Goal: Transaction & Acquisition: Purchase product/service

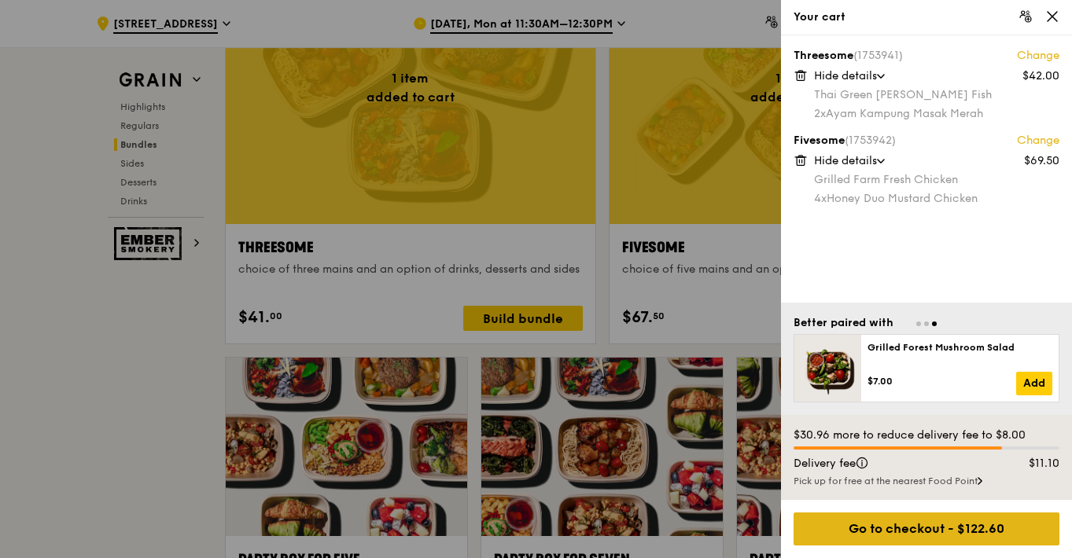
click at [837, 520] on div "Go to checkout - $122.60" at bounding box center [926, 529] width 266 height 33
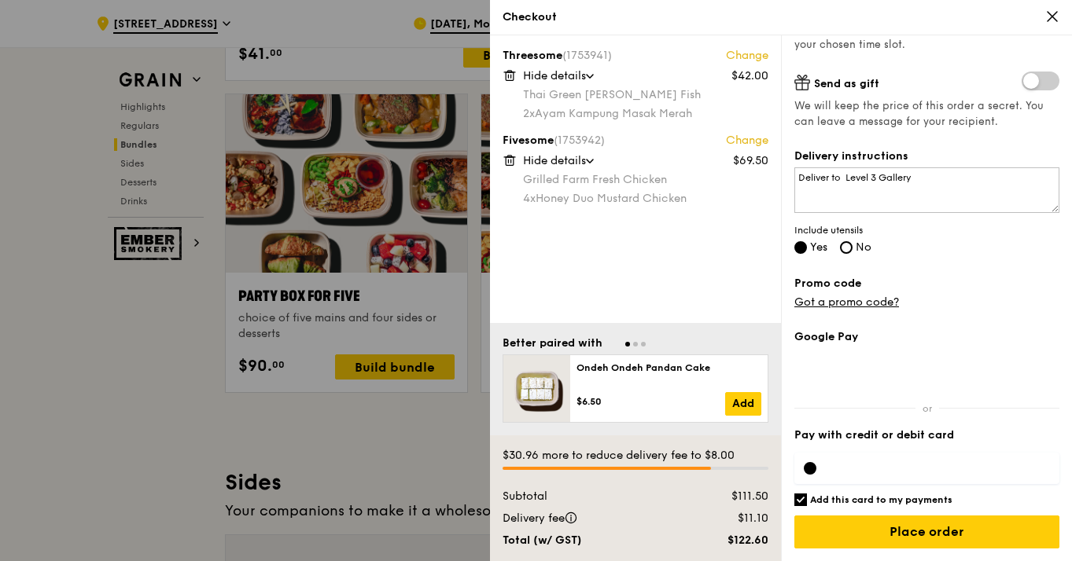
scroll to position [344, 0]
click at [803, 500] on input "Add this card to my payments" at bounding box center [800, 500] width 13 height 13
checkbox input "false"
click at [848, 479] on div at bounding box center [926, 468] width 265 height 31
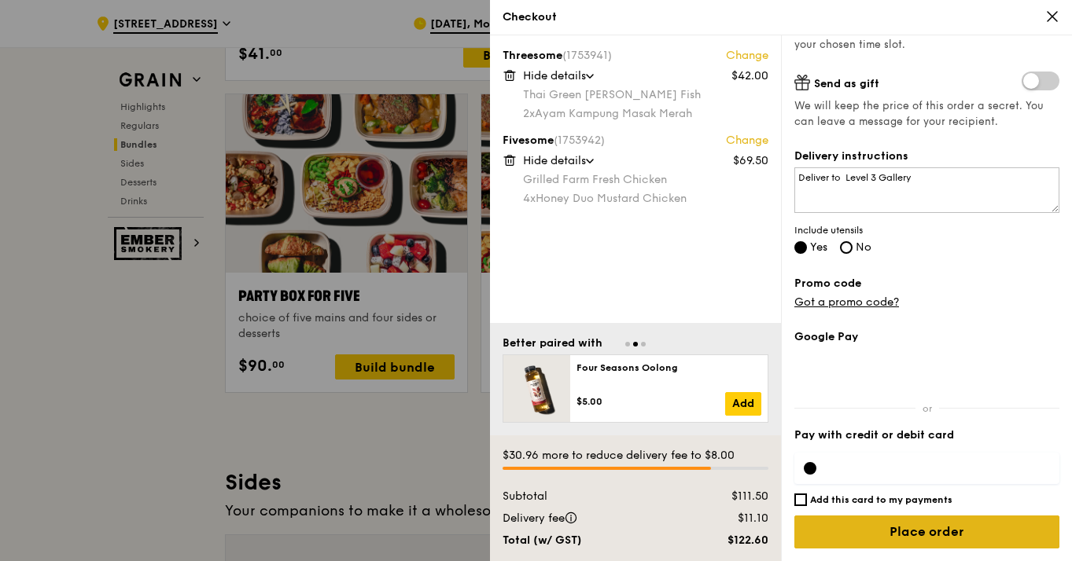
click at [970, 545] on input "Place order" at bounding box center [926, 532] width 265 height 33
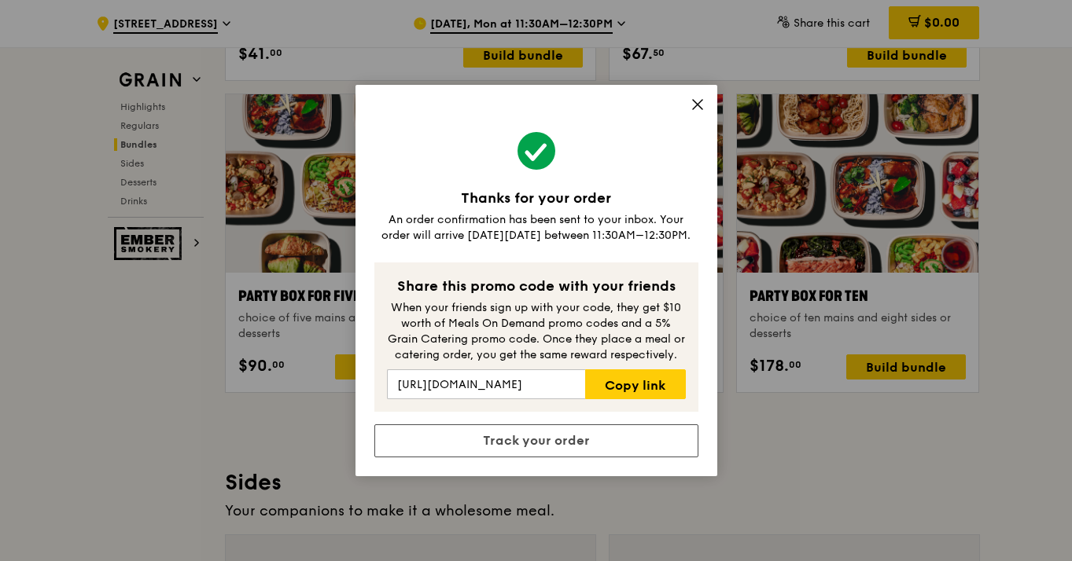
click at [697, 105] on icon at bounding box center [697, 104] width 9 height 9
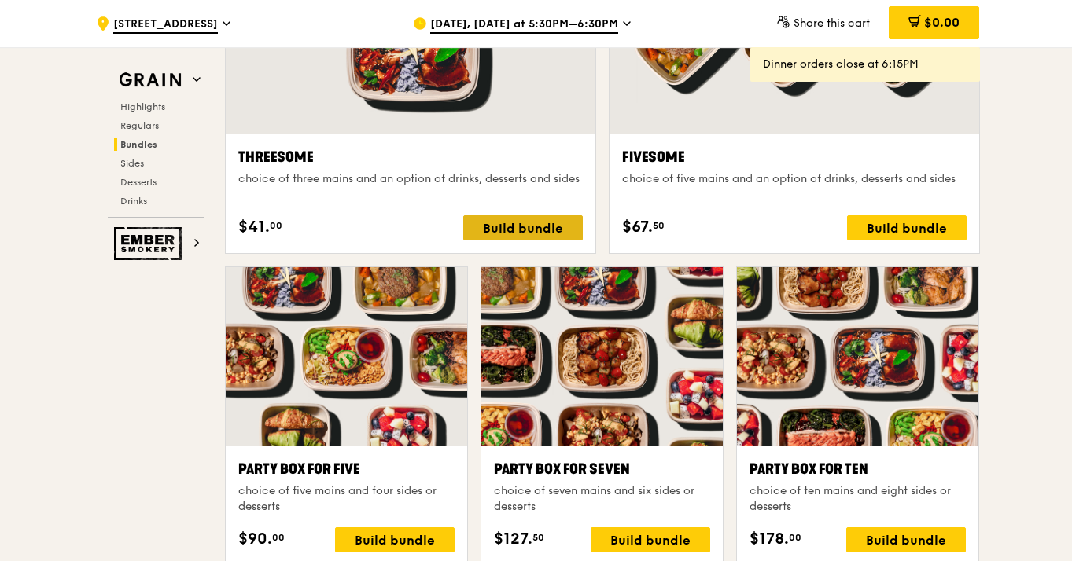
scroll to position [2872, 0]
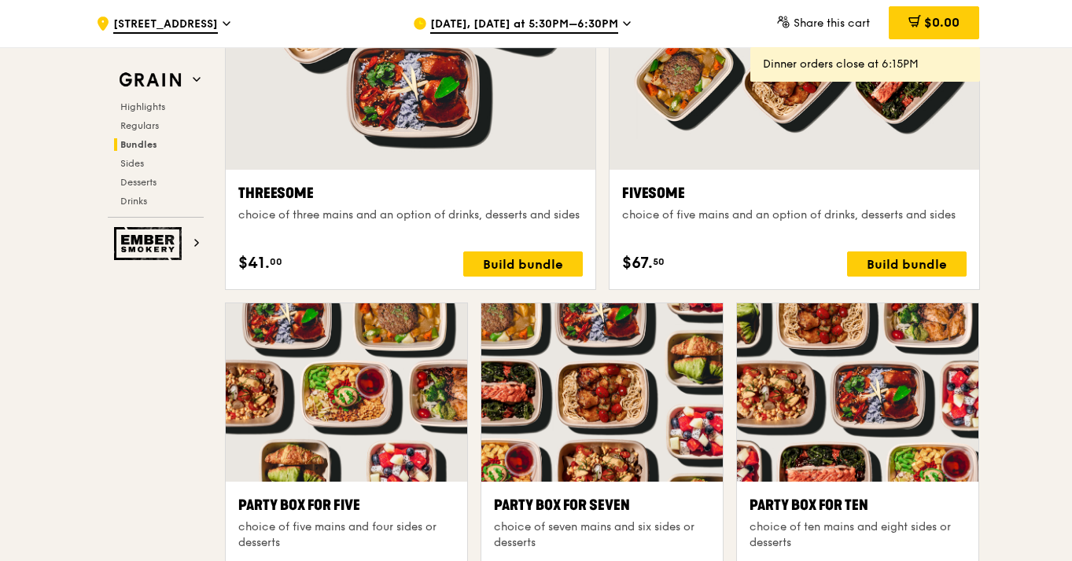
click at [535, 24] on span "[DATE], [DATE] at 5:30PM–6:30PM" at bounding box center [524, 25] width 188 height 17
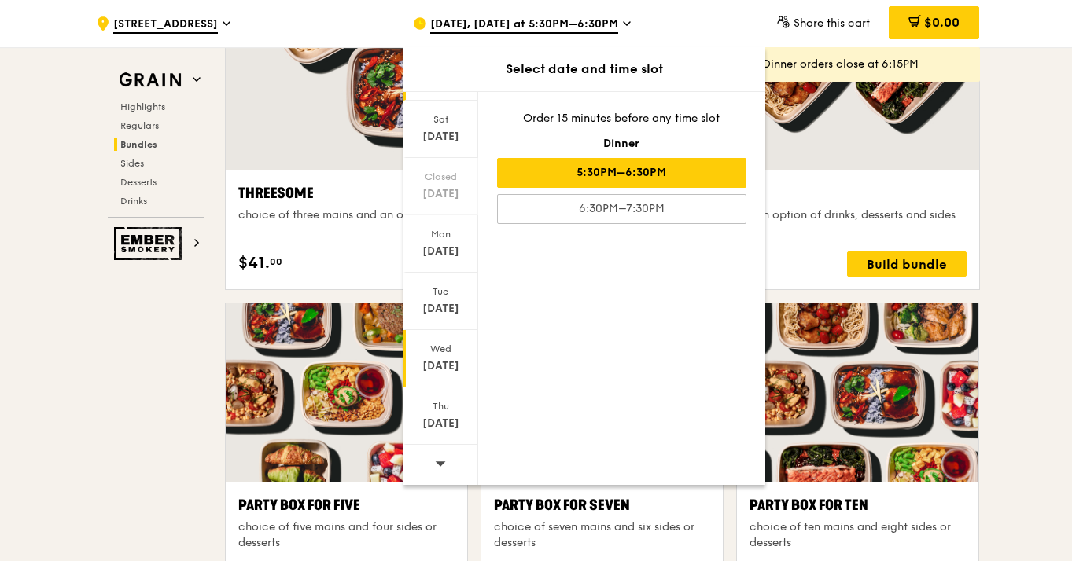
scroll to position [90, 0]
click at [436, 460] on icon at bounding box center [440, 464] width 11 height 12
click at [454, 116] on div "Fri" at bounding box center [441, 121] width 70 height 13
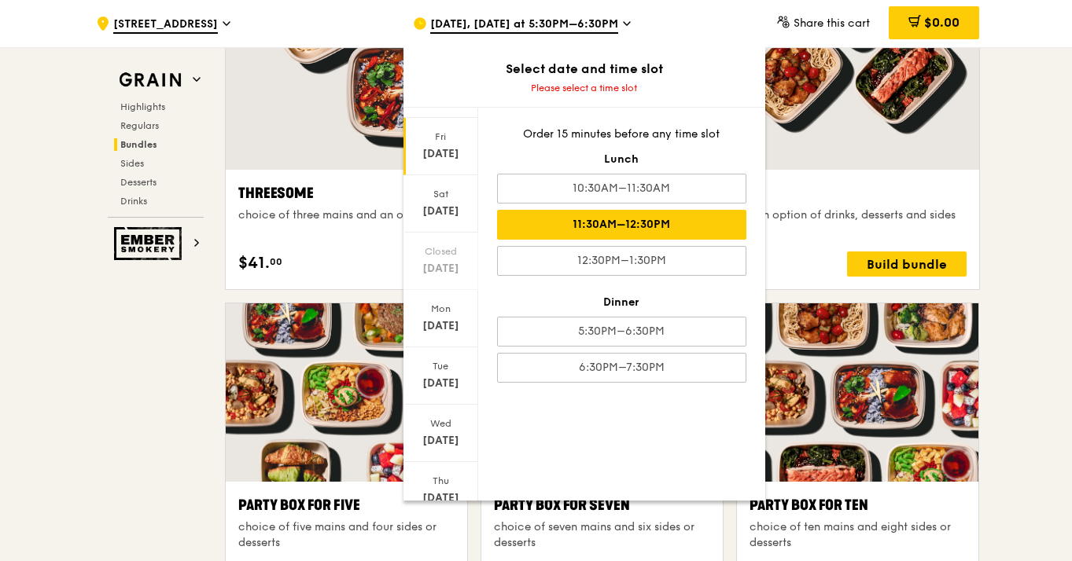
click at [625, 221] on div "11:30AM–12:30PM" at bounding box center [621, 225] width 249 height 30
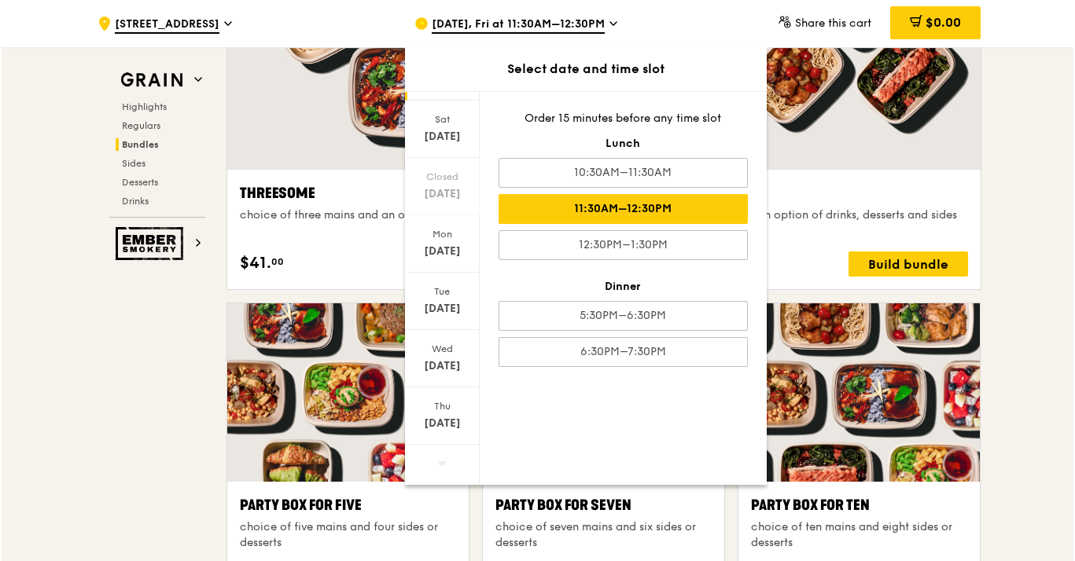
scroll to position [90, 0]
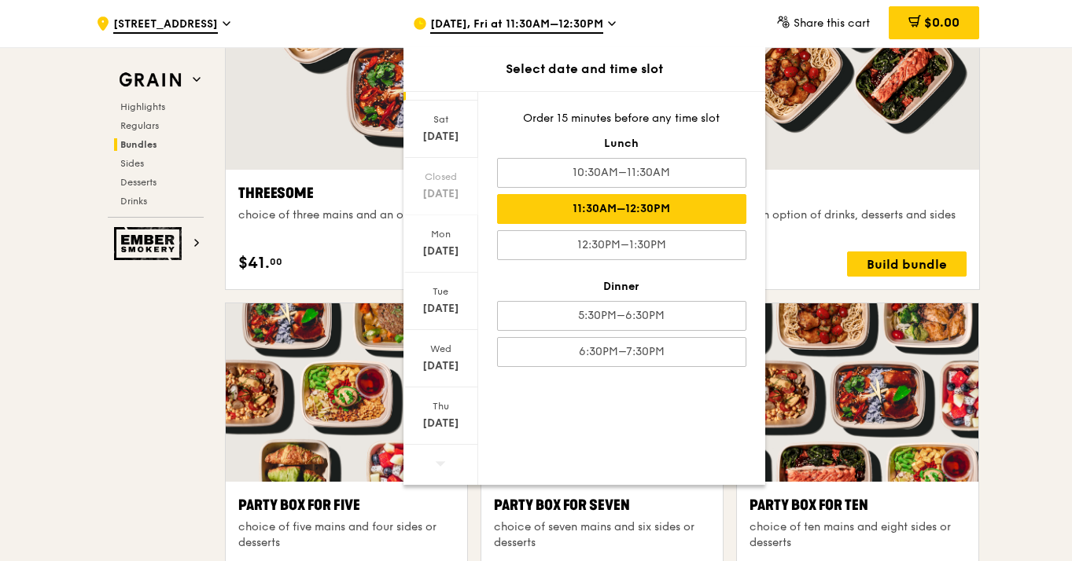
click at [207, 311] on div "Grain Highlights Regulars Bundles Sides Desserts Drinks Ember Smokery Meet the …" at bounding box center [536, 510] width 887 height 6576
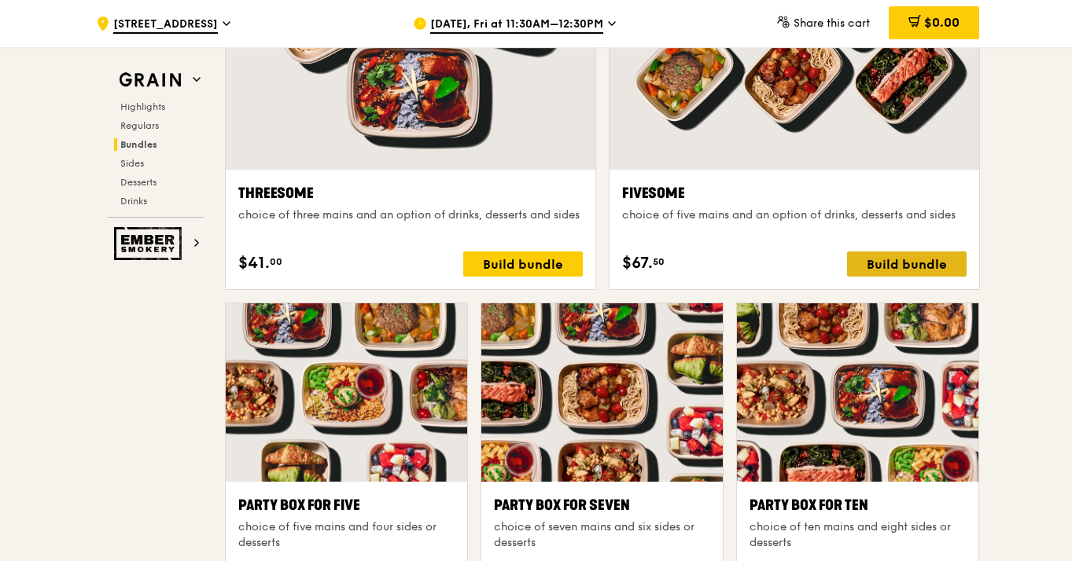
click at [897, 252] on div "Build bundle" at bounding box center [906, 264] width 119 height 25
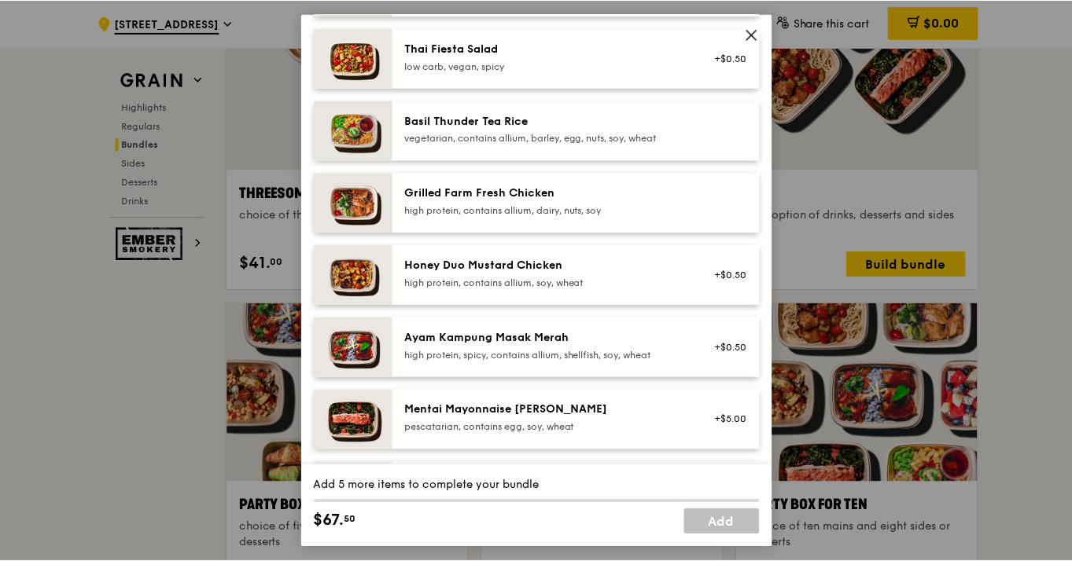
scroll to position [286, 0]
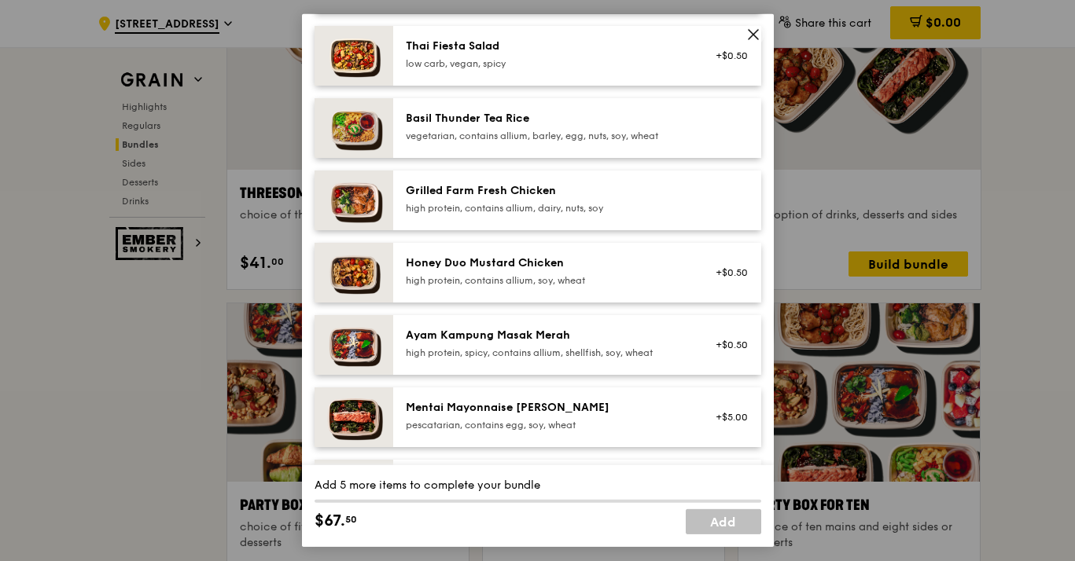
click at [465, 287] on div "high protein, contains allium, soy, wheat" at bounding box center [547, 280] width 282 height 13
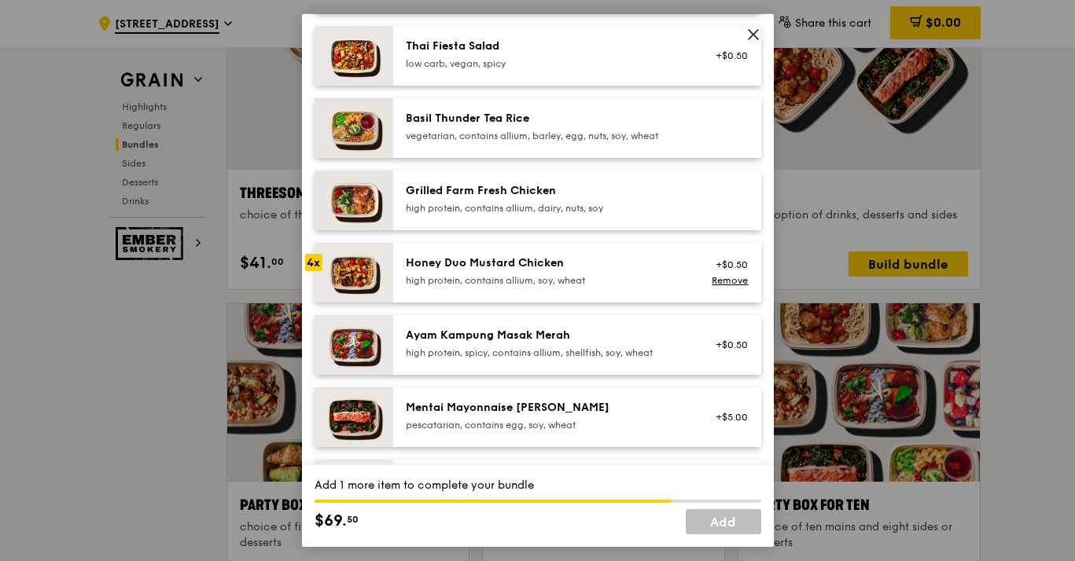
click at [465, 287] on div "high protein, contains allium, soy, wheat" at bounding box center [547, 280] width 282 height 13
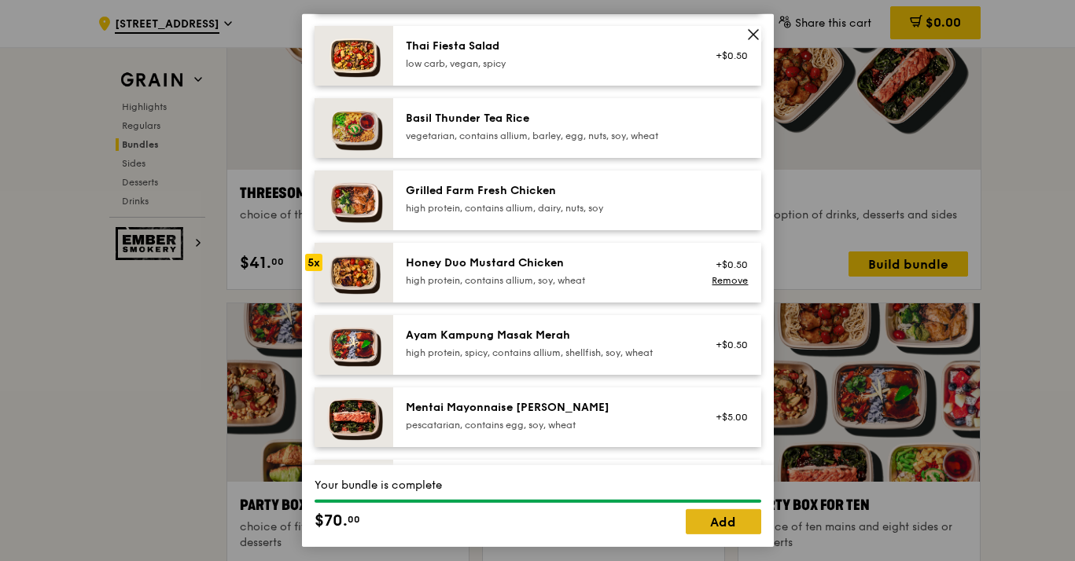
click at [741, 522] on link "Add" at bounding box center [723, 521] width 75 height 25
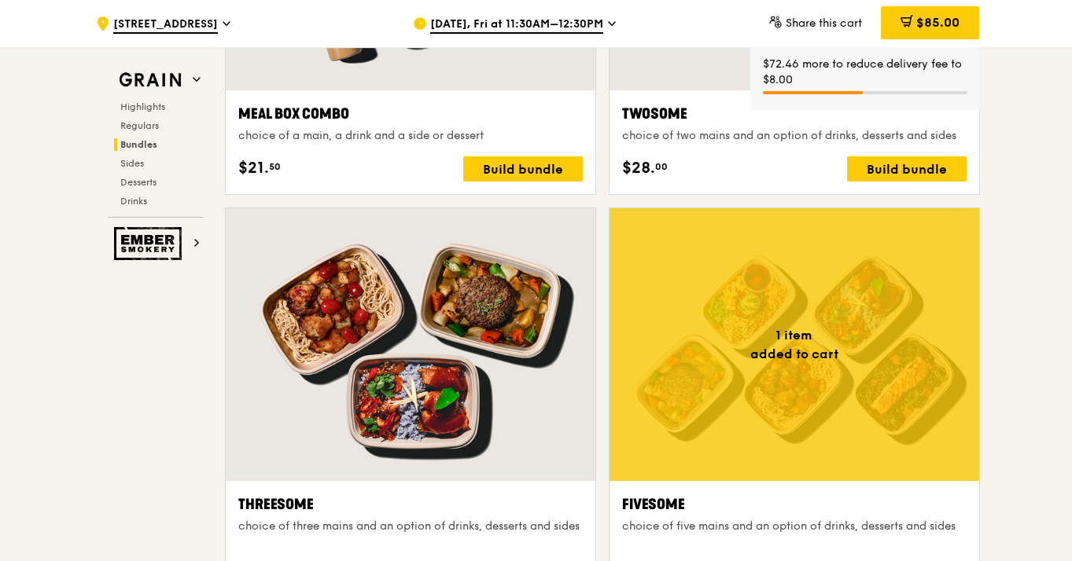
scroll to position [2537, 0]
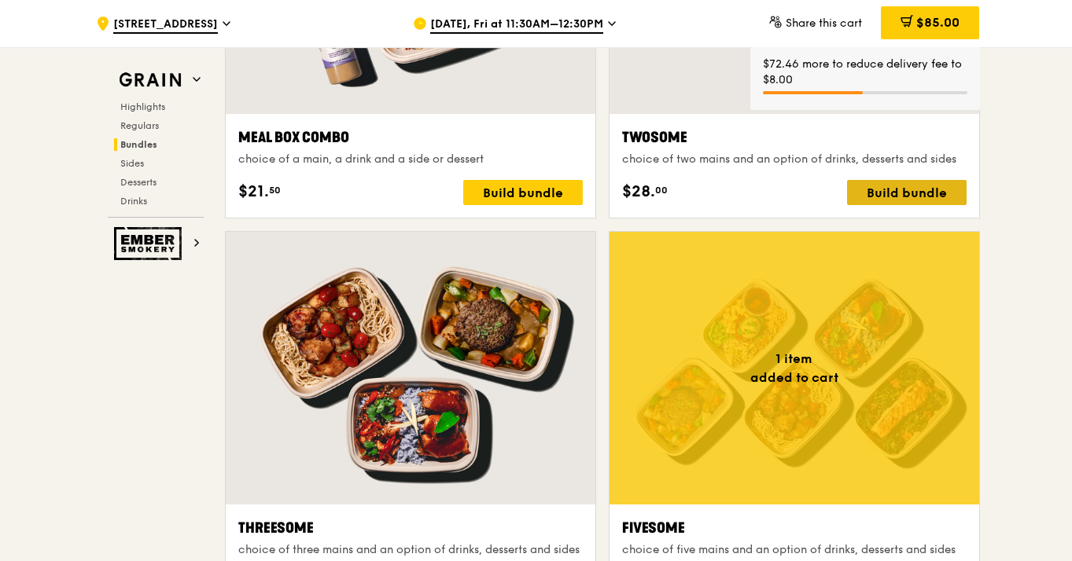
click at [879, 193] on div "Build bundle" at bounding box center [906, 192] width 119 height 25
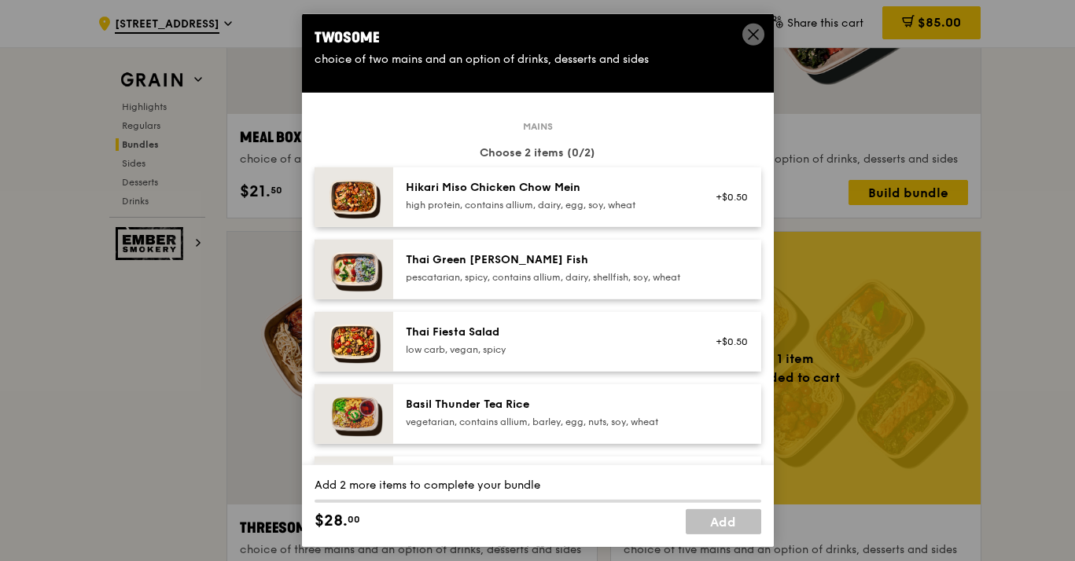
click at [438, 284] on div "pescatarian, spicy, contains allium, dairy, shellfish, soy, wheat" at bounding box center [547, 277] width 282 height 13
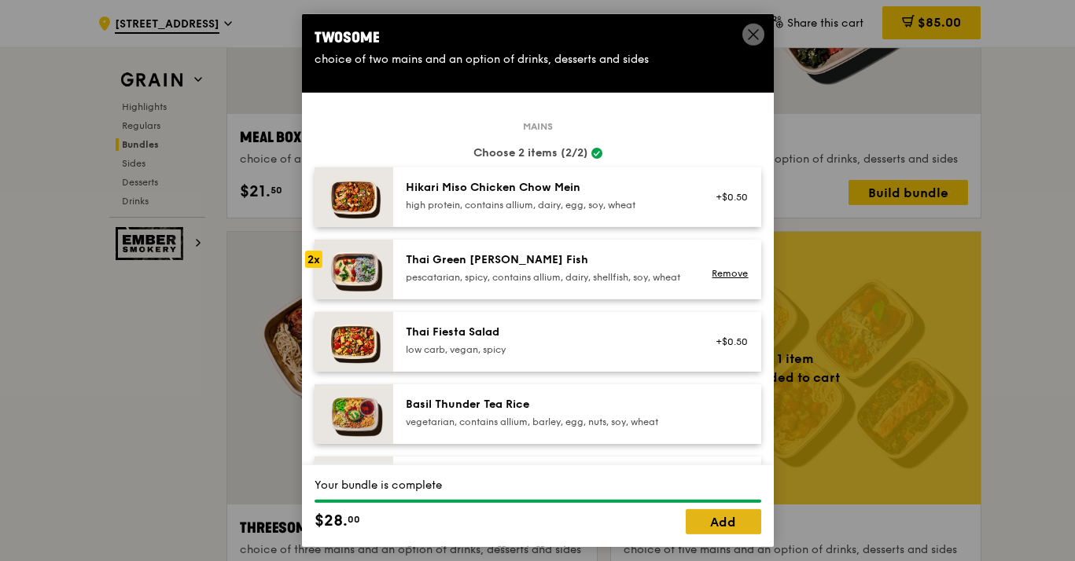
click at [704, 510] on link "Add" at bounding box center [723, 521] width 75 height 25
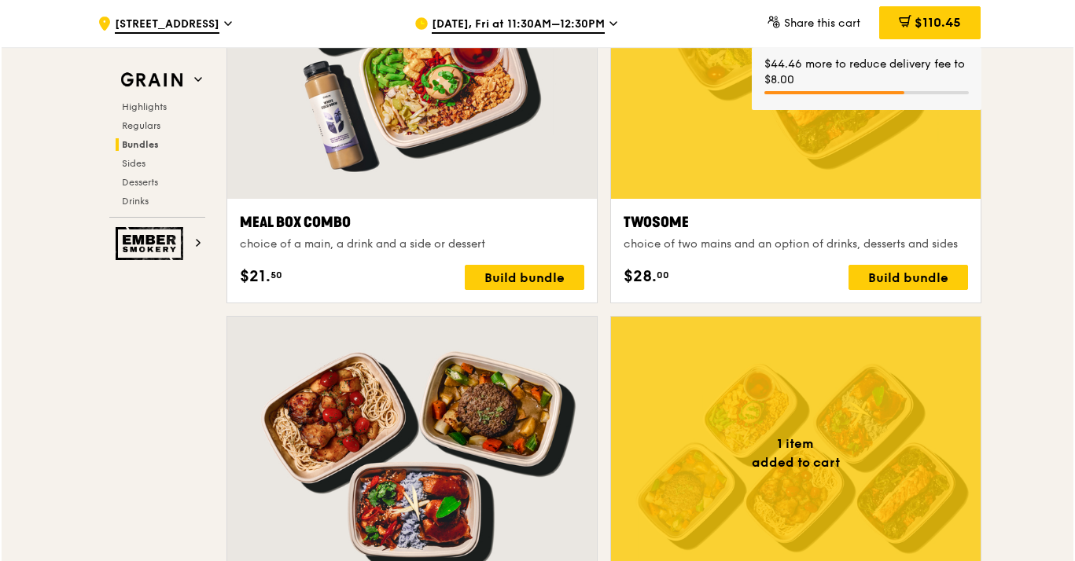
scroll to position [2471, 0]
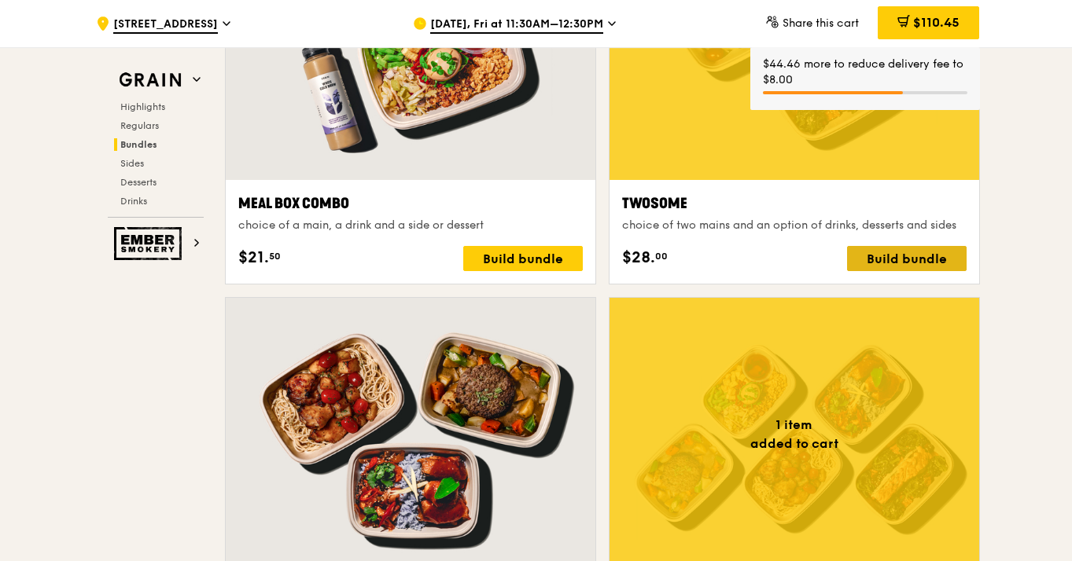
click at [881, 252] on div "Build bundle" at bounding box center [906, 258] width 119 height 25
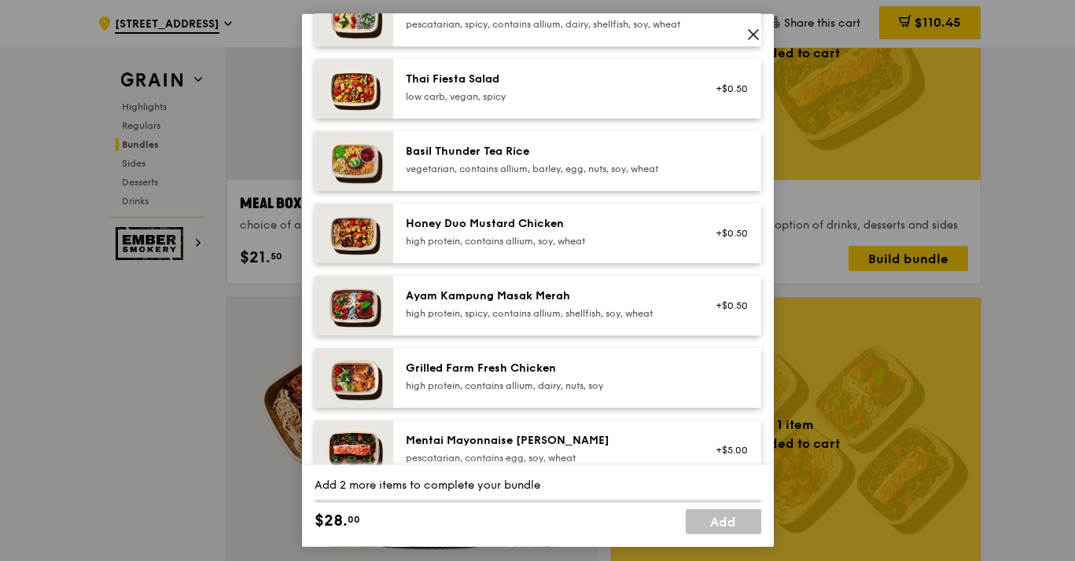
scroll to position [254, 0]
click at [458, 303] on div "Ayam Kampung Masak Merah" at bounding box center [547, 296] width 282 height 16
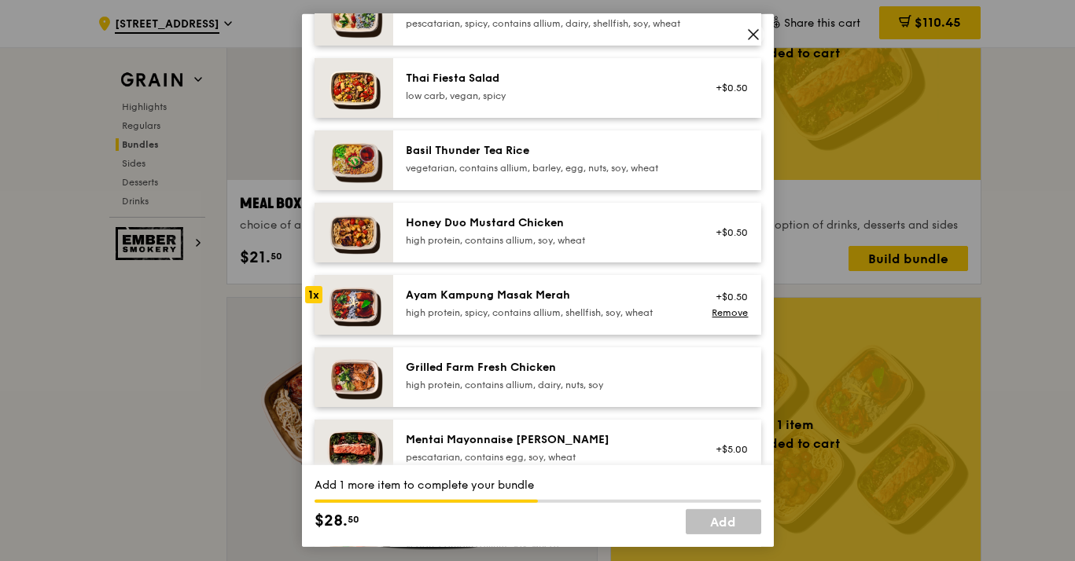
click at [458, 303] on div "Ayam Kampung Masak Merah" at bounding box center [547, 296] width 282 height 16
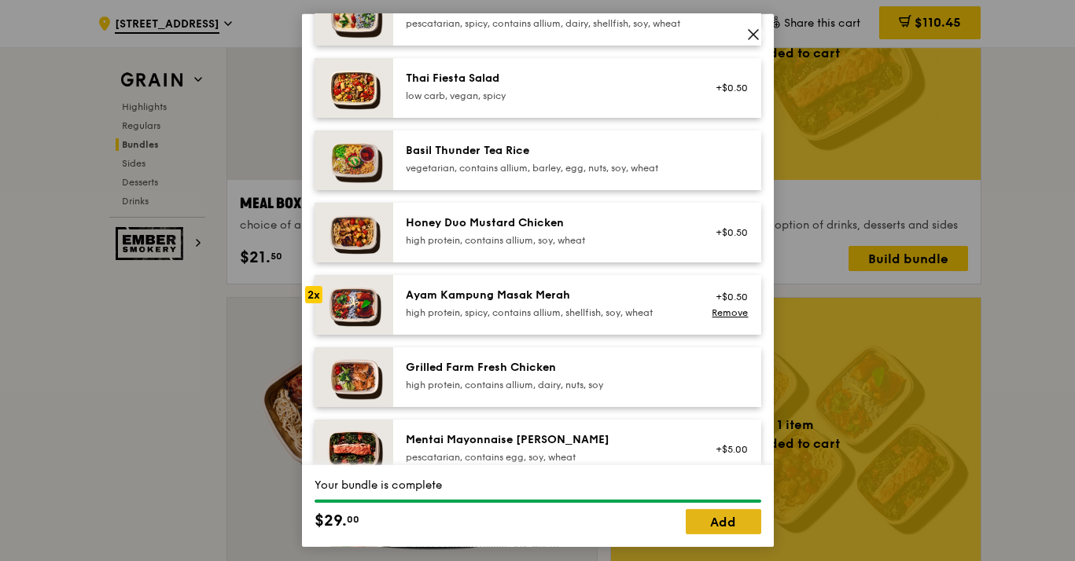
click at [707, 510] on link "Add" at bounding box center [723, 521] width 75 height 25
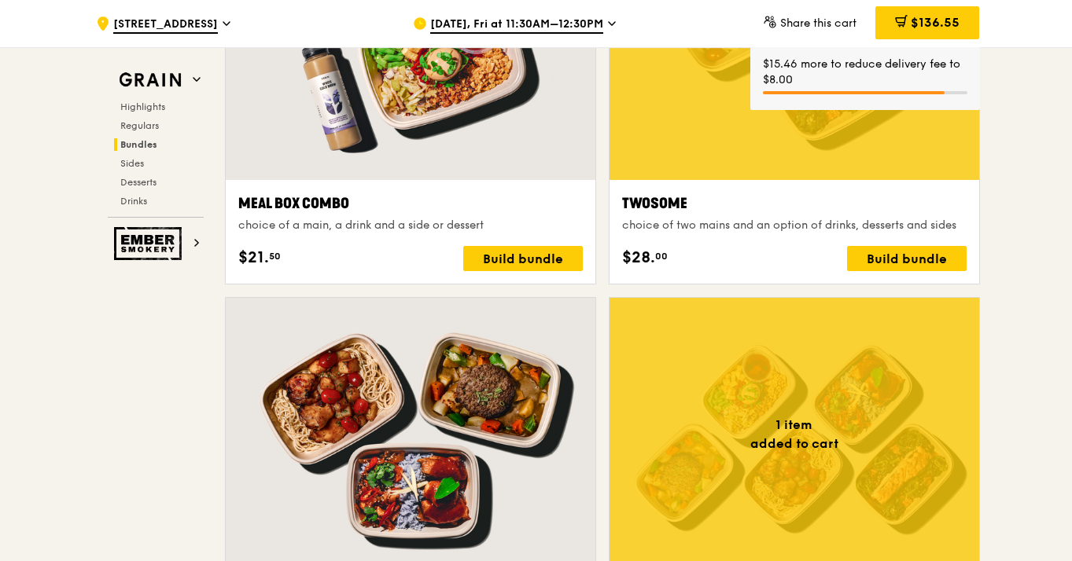
click at [936, 18] on span "$136.55" at bounding box center [934, 22] width 49 height 15
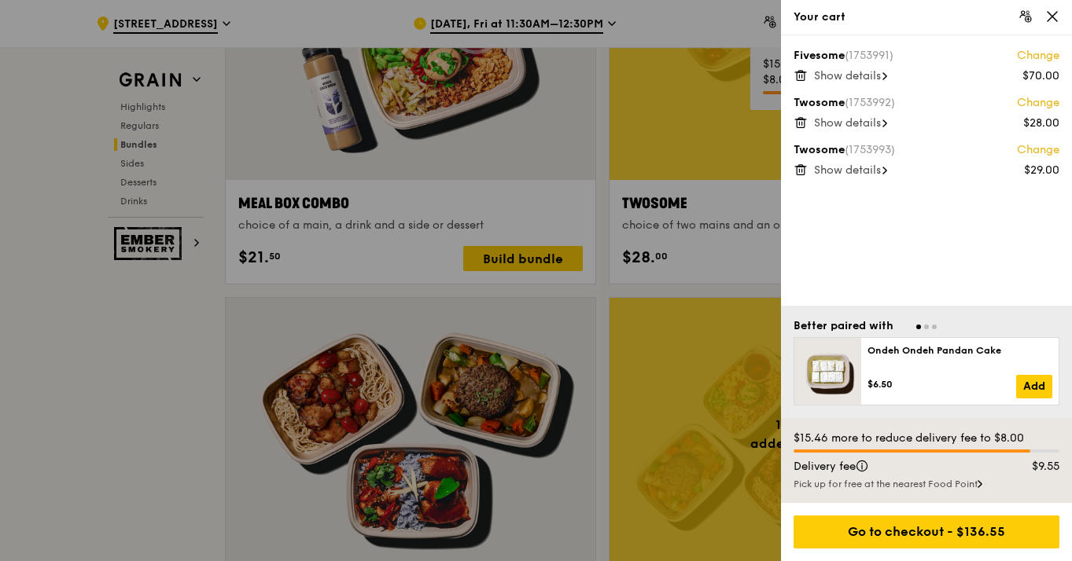
click at [866, 76] on span "Show details" at bounding box center [847, 75] width 67 height 13
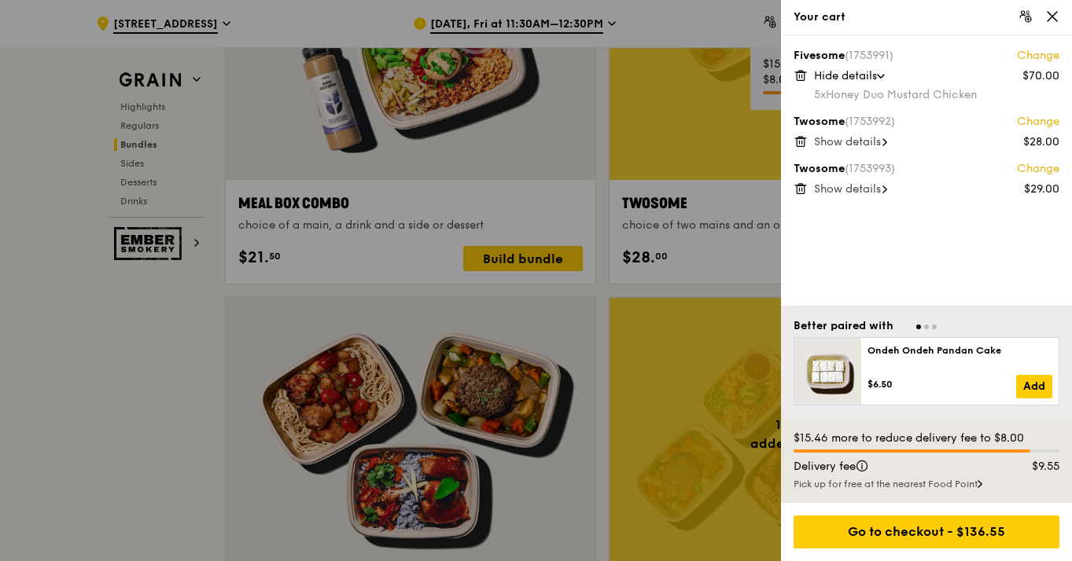
click at [1042, 53] on link "Change" at bounding box center [1038, 56] width 42 height 16
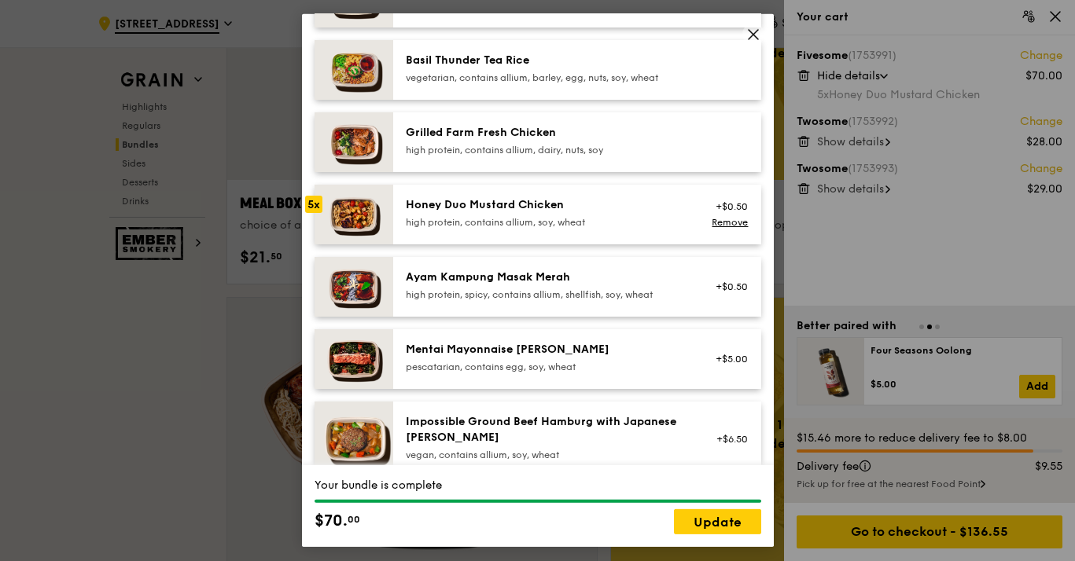
scroll to position [375, 0]
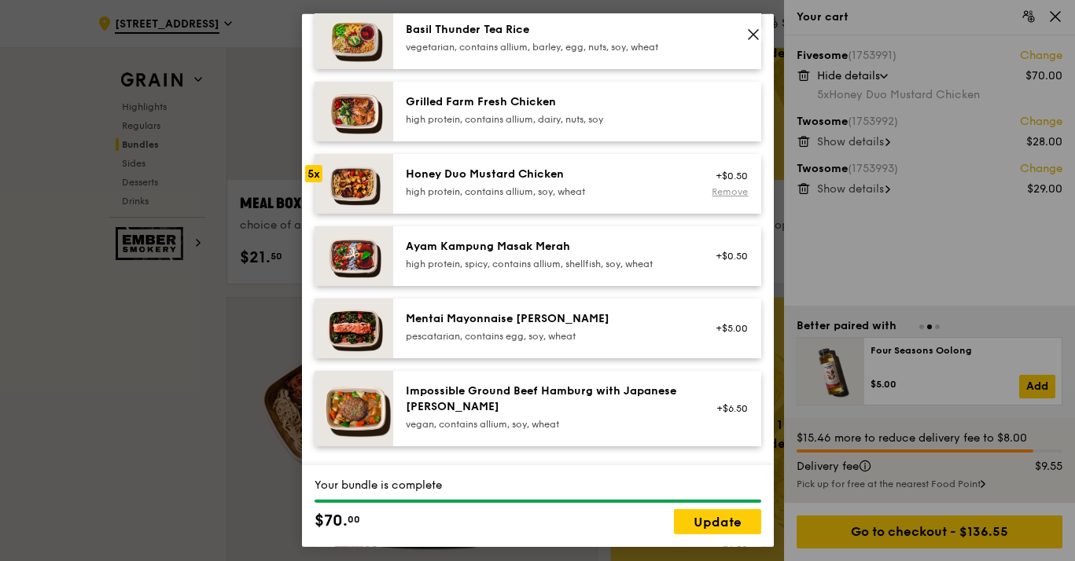
click at [730, 197] on link "Remove" at bounding box center [729, 191] width 36 height 11
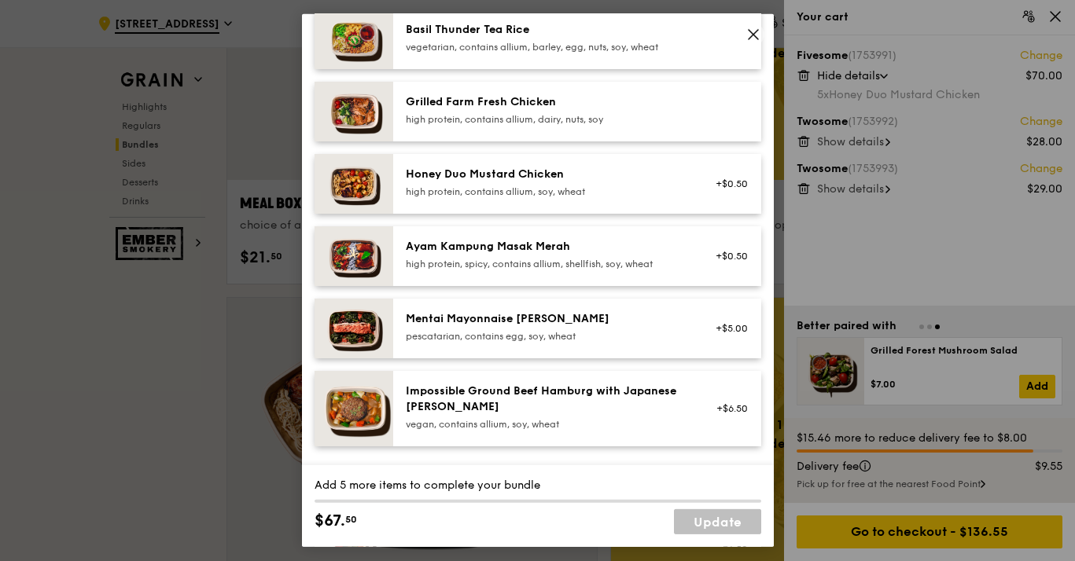
click at [449, 182] on div "Honey Duo Mustard Chicken" at bounding box center [547, 175] width 282 height 16
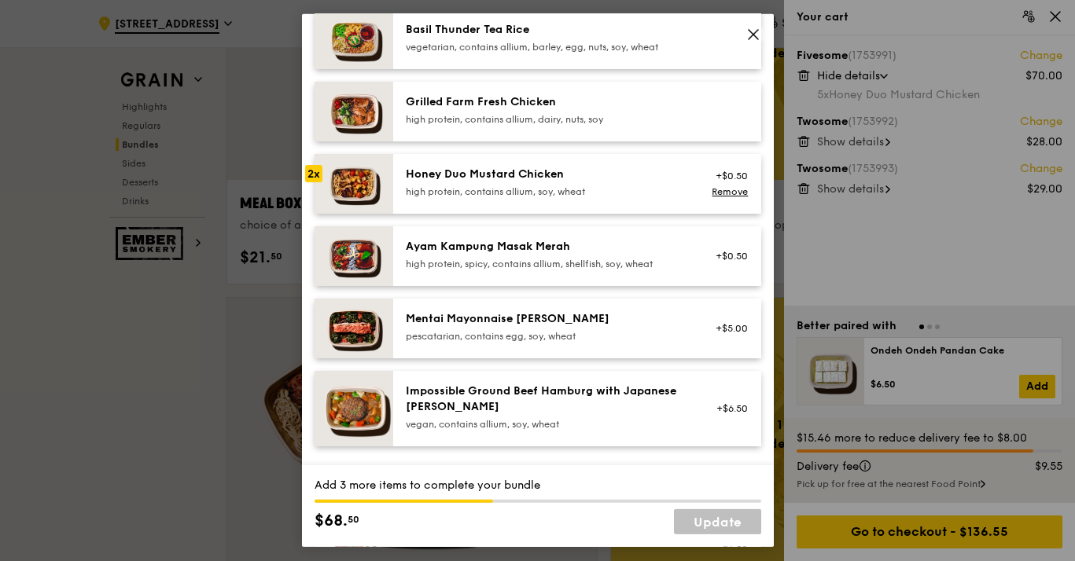
click at [448, 182] on div "Honey Duo Mustard Chicken" at bounding box center [547, 175] width 282 height 16
click at [418, 255] on div "Ayam Kampung Masak Merah" at bounding box center [547, 247] width 282 height 16
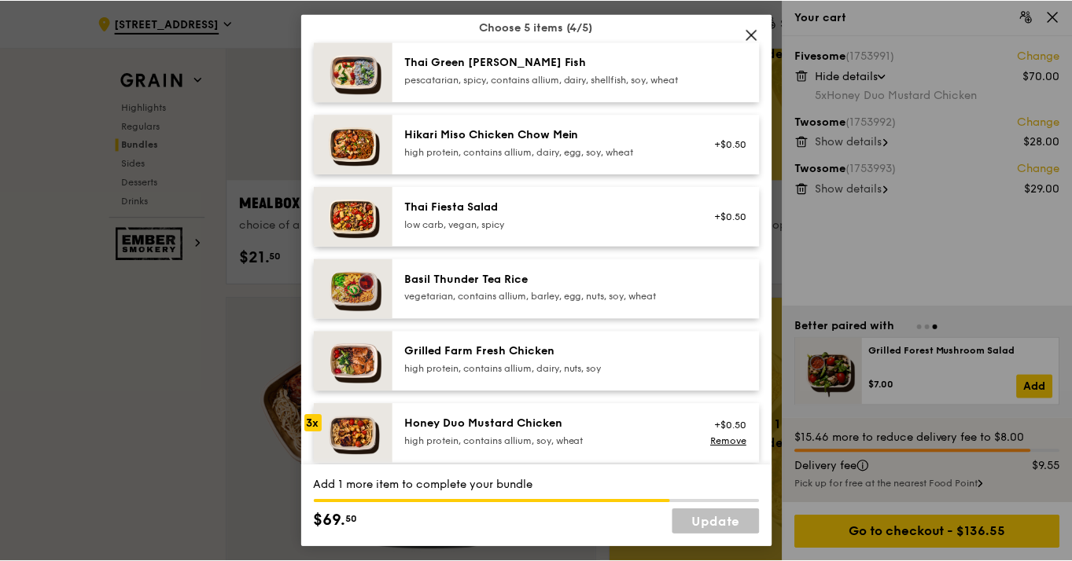
scroll to position [130, 0]
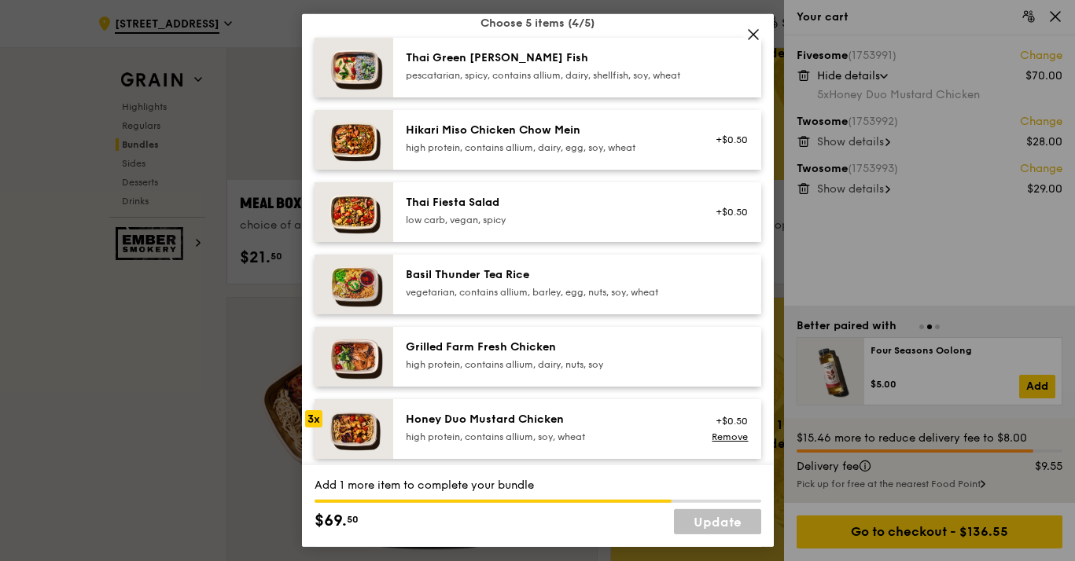
click at [456, 283] on div "Basil Thunder Tea Rice" at bounding box center [547, 275] width 282 height 16
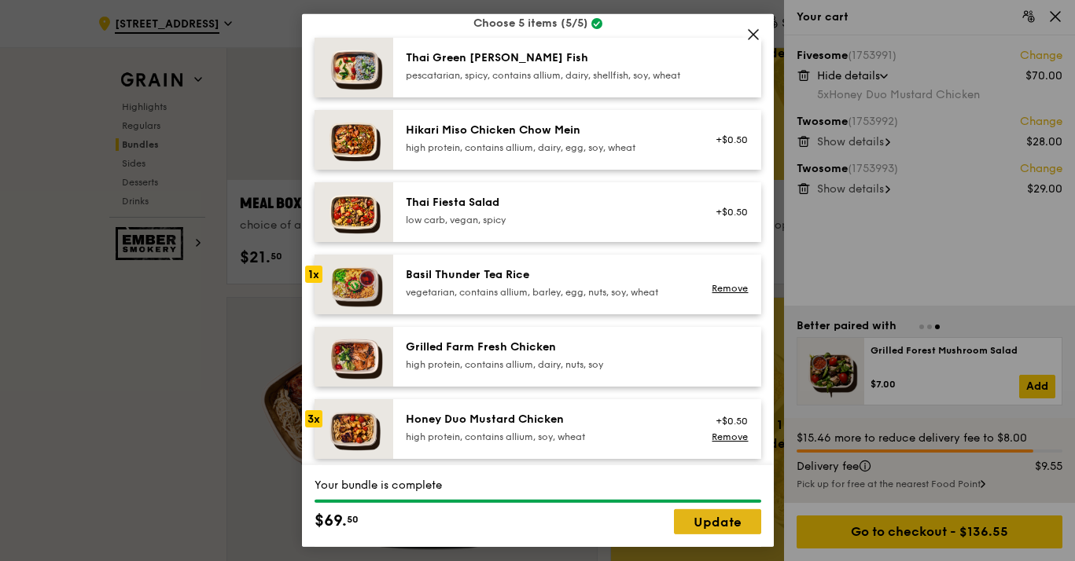
click at [719, 525] on link "Update" at bounding box center [717, 521] width 87 height 25
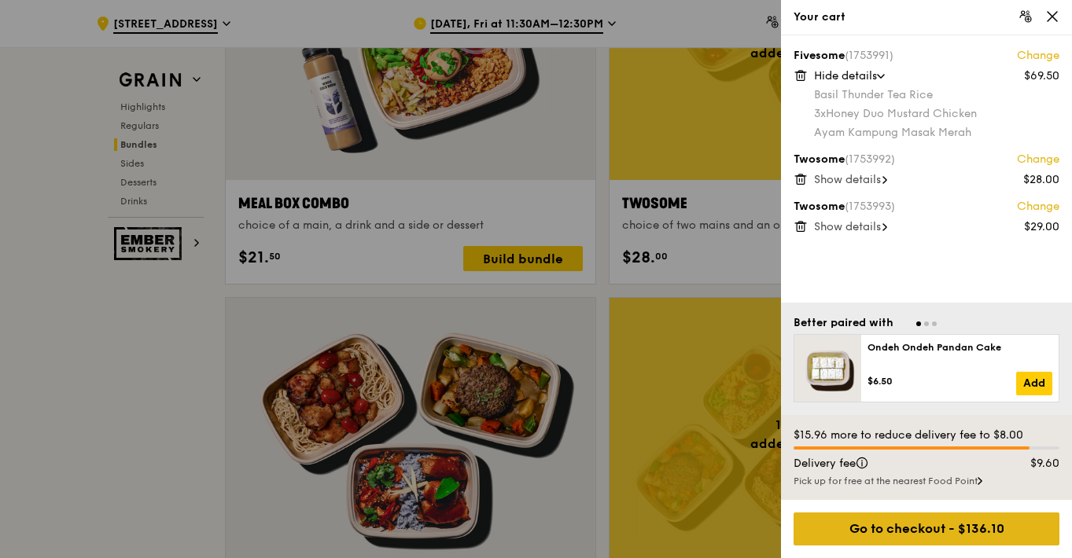
click at [855, 520] on div "Go to checkout - $136.10" at bounding box center [926, 529] width 266 height 33
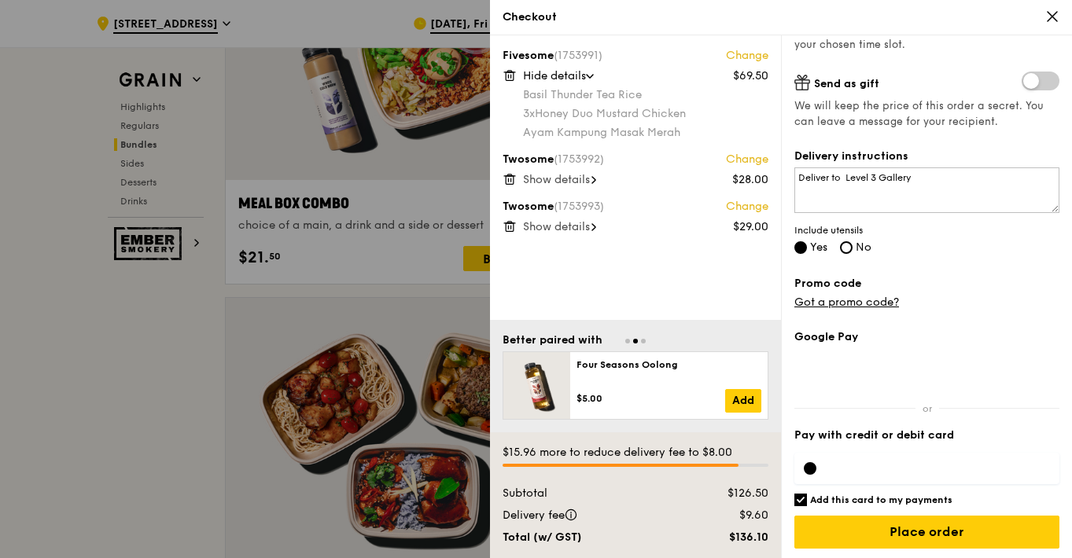
click at [561, 175] on span "Show details" at bounding box center [556, 179] width 67 height 13
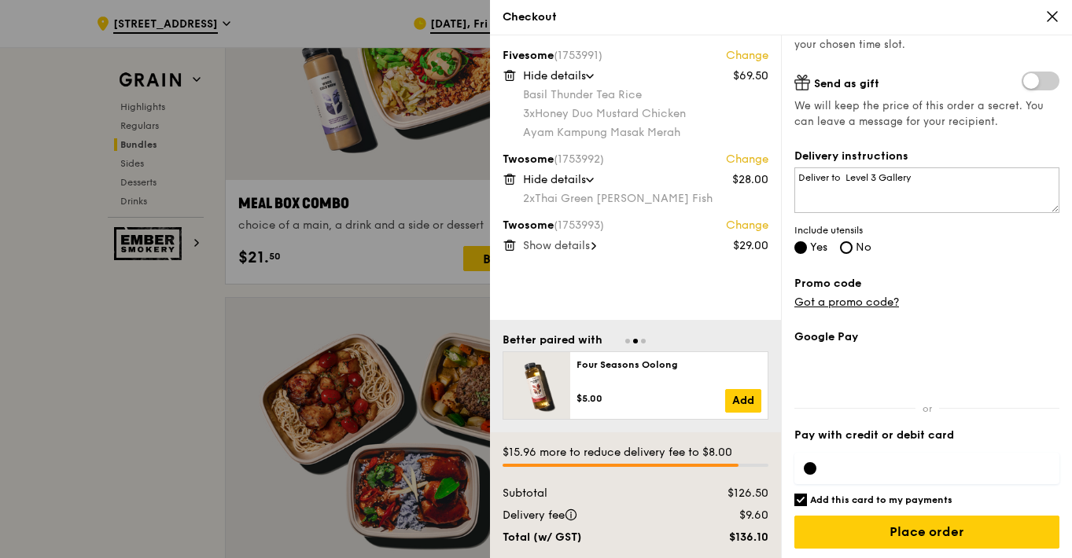
click at [561, 248] on span "Show details" at bounding box center [556, 245] width 67 height 13
click at [847, 496] on h6 "Add this card to my payments" at bounding box center [881, 500] width 142 height 13
click at [807, 496] on input "Add this card to my payments" at bounding box center [800, 500] width 13 height 13
checkbox input "false"
click at [870, 457] on div at bounding box center [926, 468] width 265 height 31
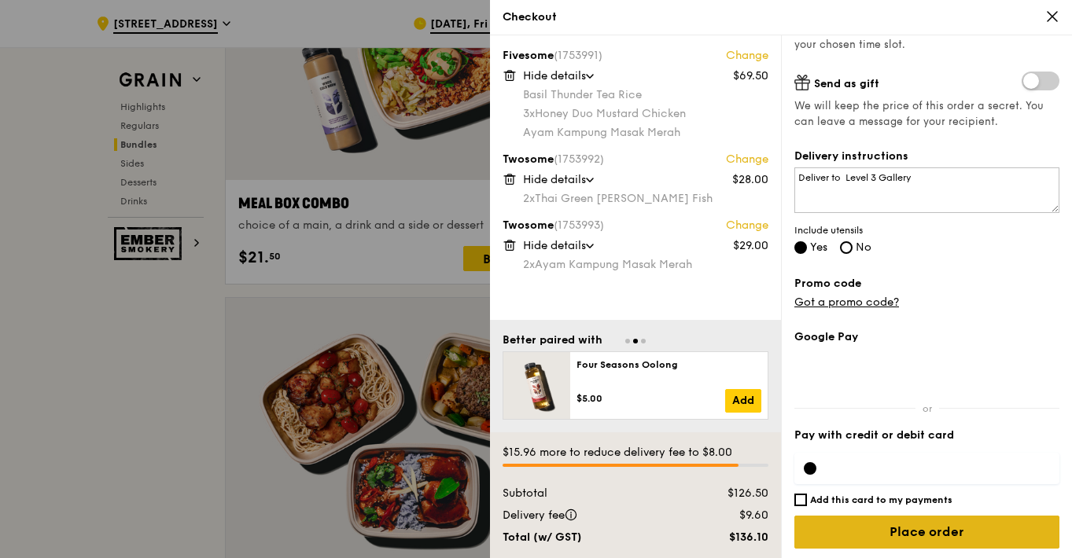
click at [880, 542] on input "Place order" at bounding box center [926, 532] width 265 height 33
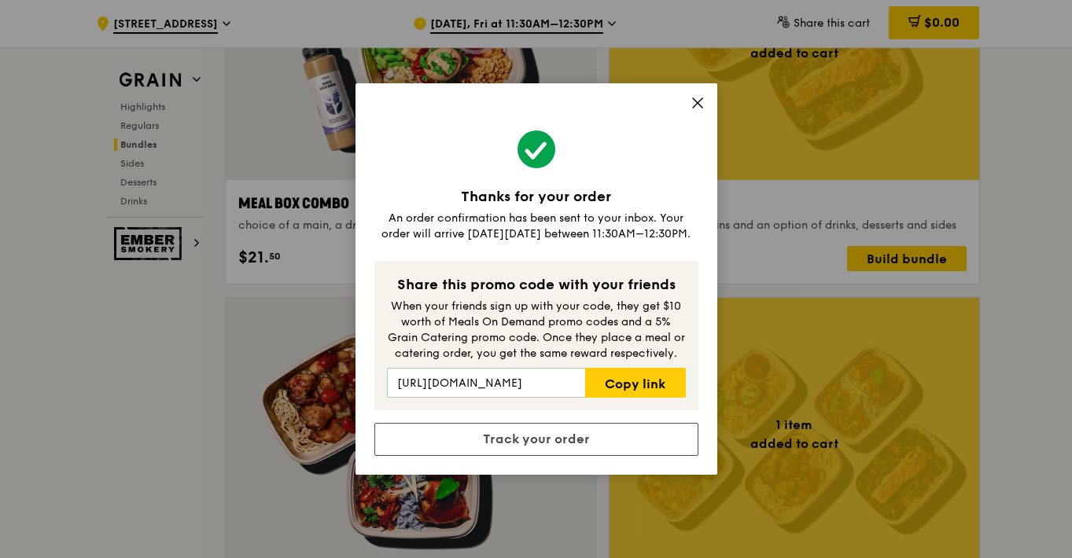
click at [697, 108] on icon at bounding box center [697, 103] width 14 height 14
